Goal: Task Accomplishment & Management: Use online tool/utility

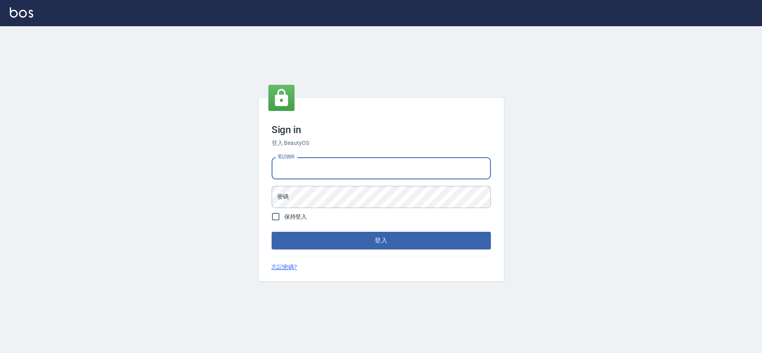
drag, startPoint x: 297, startPoint y: 166, endPoint x: 303, endPoint y: 175, distance: 10.1
click at [298, 166] on input "電話號碼" at bounding box center [381, 168] width 219 height 22
type input "0909258357"
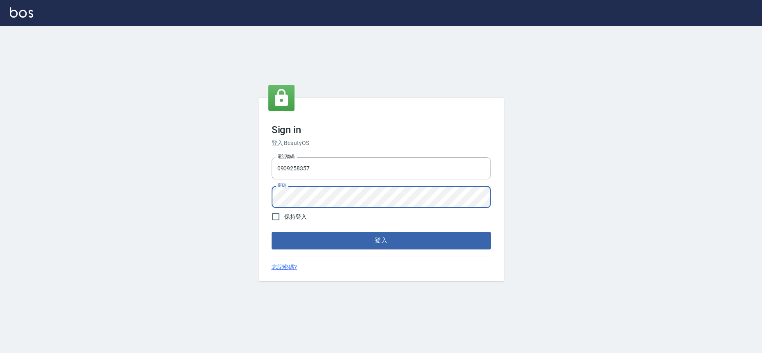
click at [272, 232] on button "登入" at bounding box center [381, 240] width 219 height 17
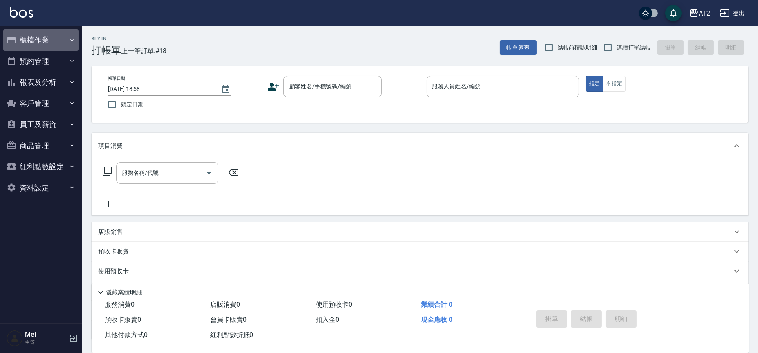
click at [34, 44] on button "櫃檯作業" at bounding box center [40, 39] width 75 height 21
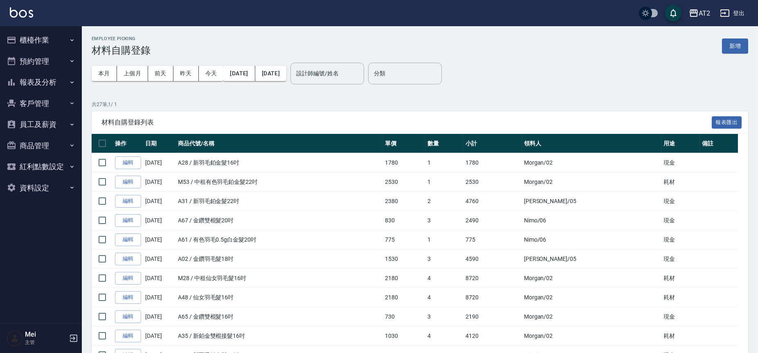
click at [619, 103] on p "共 27 筆, 1 / 1" at bounding box center [420, 104] width 657 height 7
click at [734, 44] on button "新增" at bounding box center [735, 45] width 26 height 15
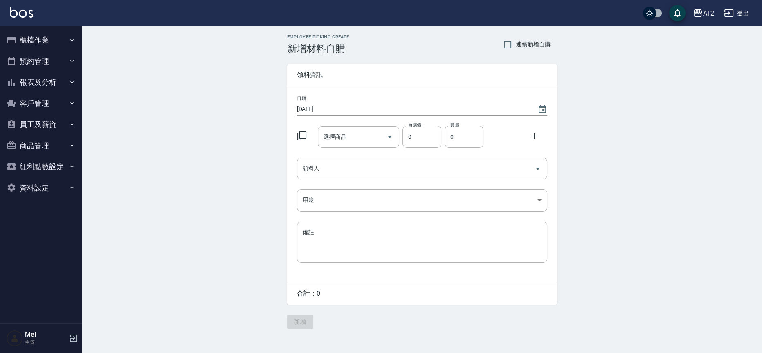
click at [303, 133] on icon at bounding box center [302, 136] width 10 height 10
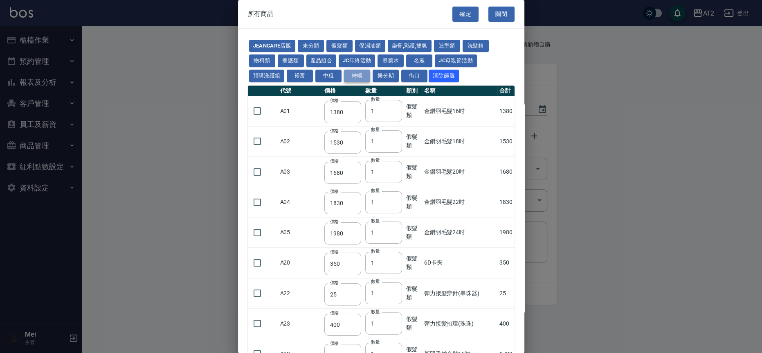
click at [364, 74] on button "轉帳" at bounding box center [357, 76] width 26 height 13
type input "1930"
type input "2130"
type input "2330"
type input "2530"
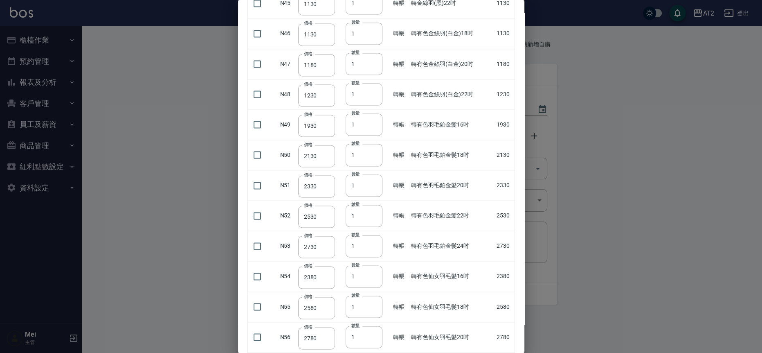
scroll to position [1500, 0]
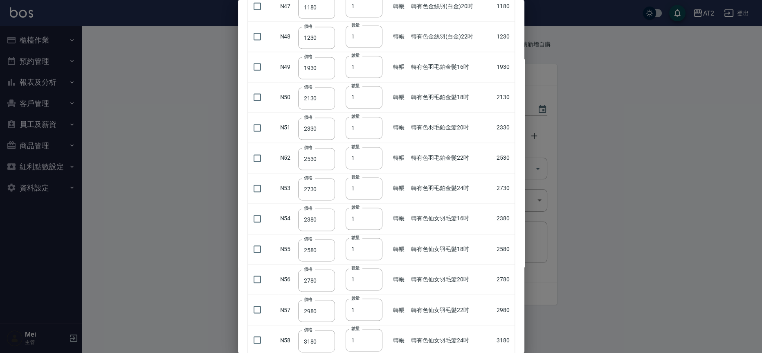
click at [643, 162] on div at bounding box center [381, 176] width 762 height 353
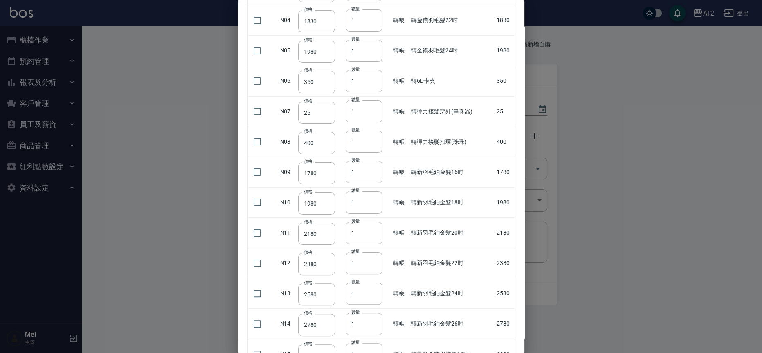
scroll to position [0, 0]
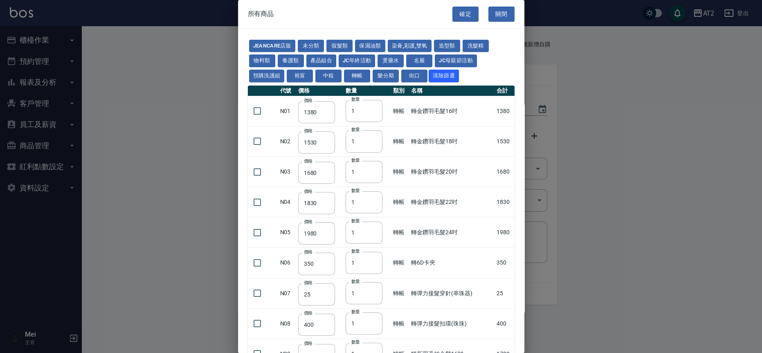
click at [515, 9] on div "確定 關閉" at bounding box center [488, 14] width 72 height 28
click at [499, 12] on button "關閉" at bounding box center [501, 14] width 26 height 15
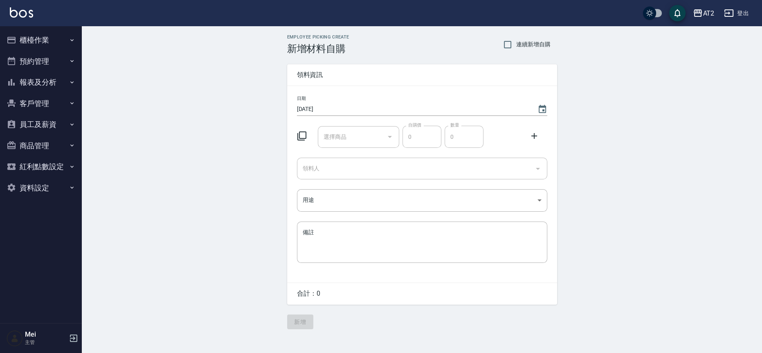
click at [663, 133] on div "Employee Picking Create 新增材料自購 連續新增自購 領料資訊 日期 [DATE] 選擇商品 選擇商品 自購價 0 自購價 數量 0 數…" at bounding box center [422, 181] width 680 height 311
click at [627, 126] on div "Employee Picking Create 新增材料自購 連續新增自購 領料資訊 日期 [DATE] 選擇商品 選擇商品 自購價 0 自購價 數量 0 數…" at bounding box center [422, 181] width 680 height 311
